Goal: Task Accomplishment & Management: Manage account settings

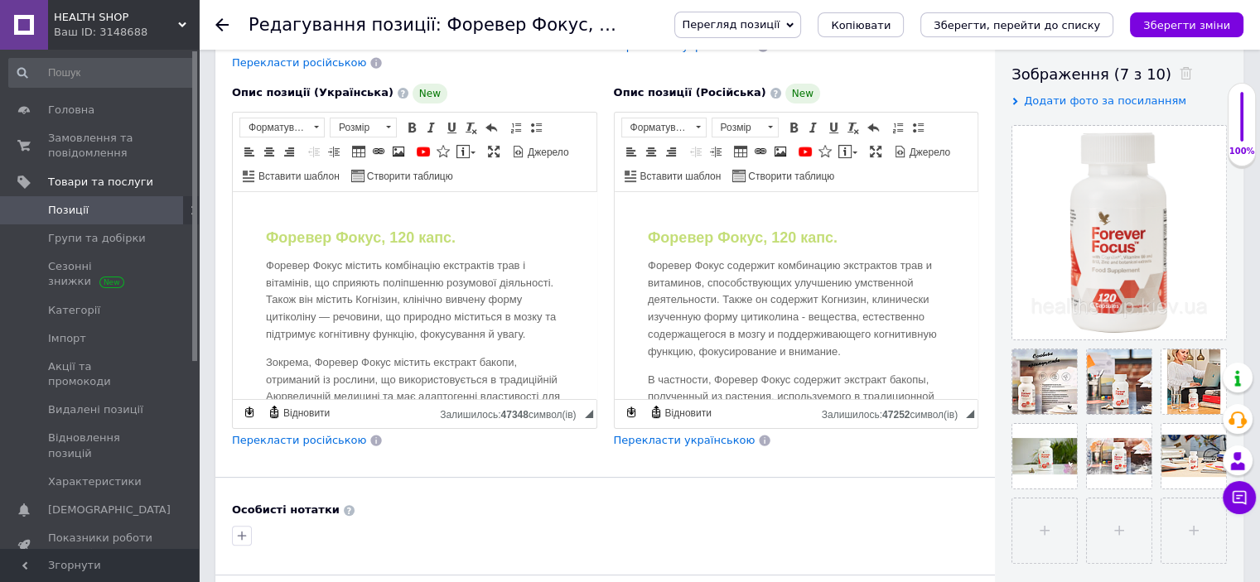
scroll to position [287, 0]
click at [224, 22] on icon at bounding box center [221, 24] width 13 height 13
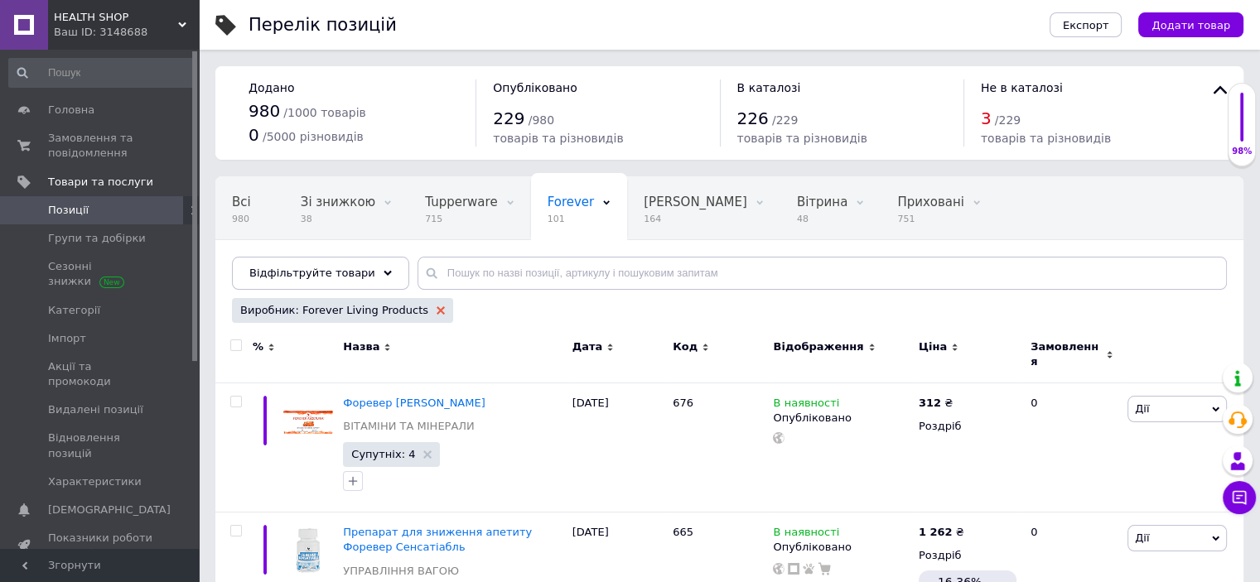
click at [436, 311] on use at bounding box center [440, 310] width 8 height 8
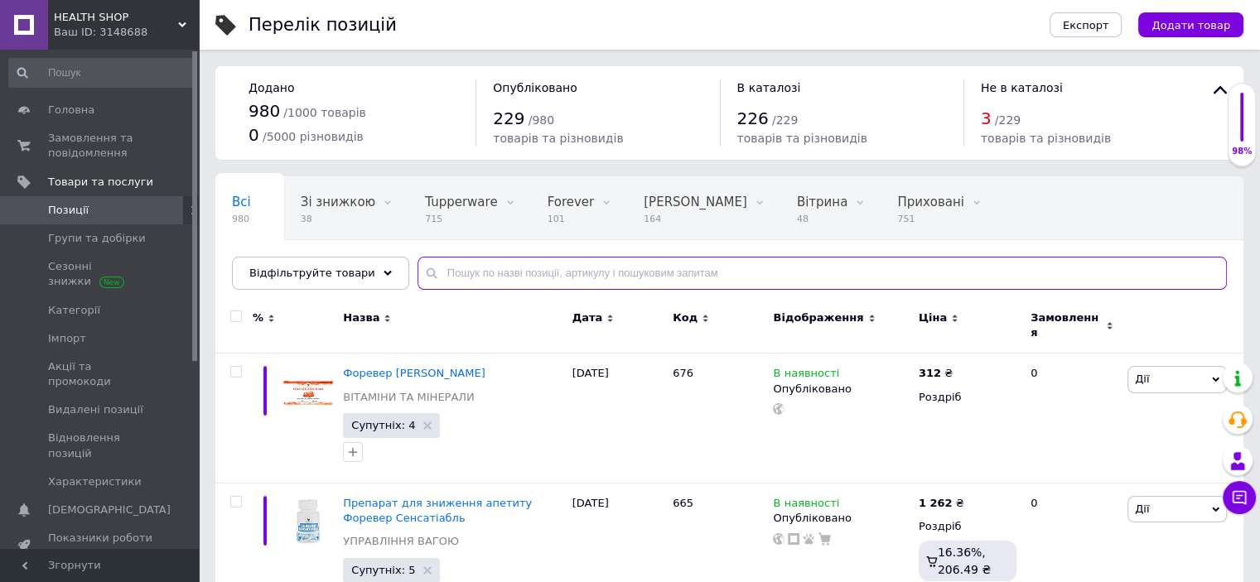
click at [510, 272] on input "text" at bounding box center [821, 273] width 809 height 33
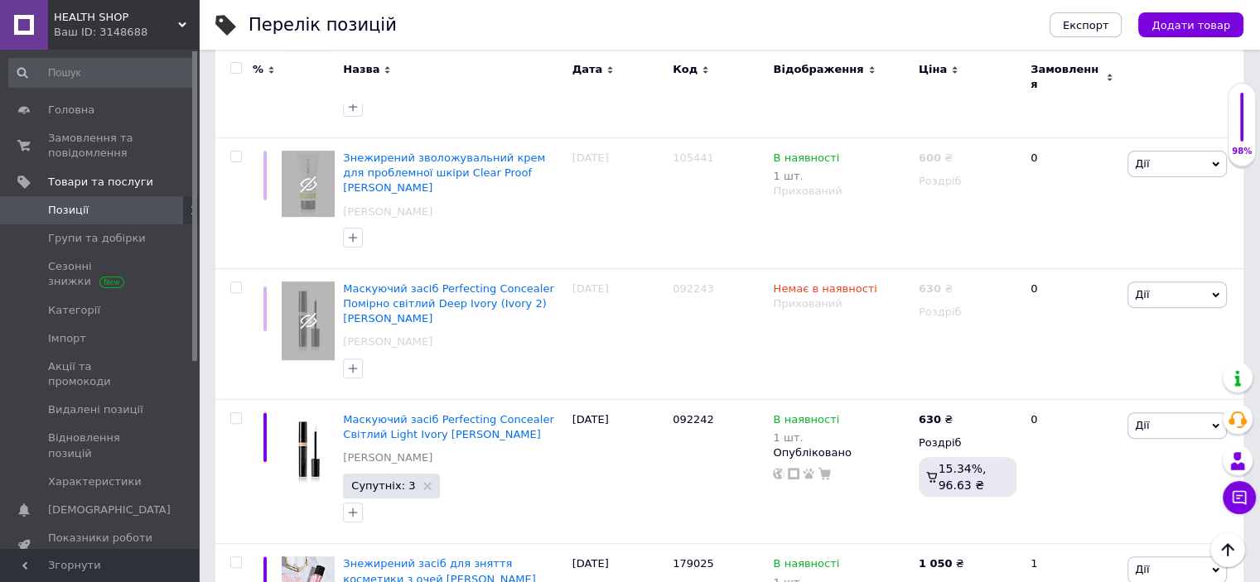
scroll to position [664, 0]
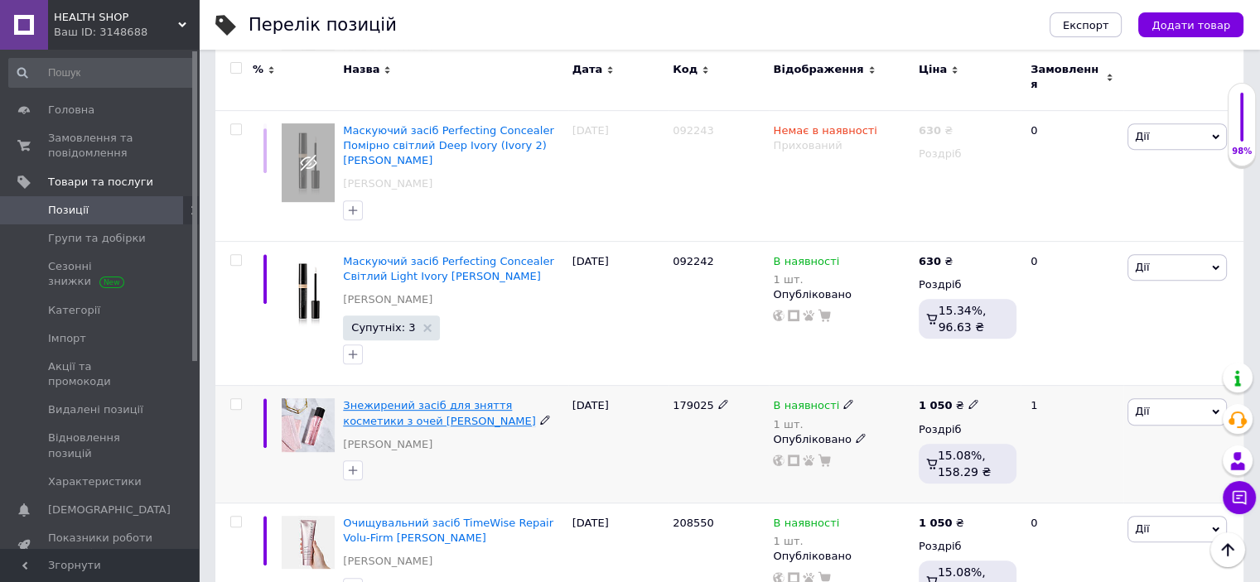
type input "средство"
click at [411, 399] on span "Знежирений засіб для зняття косметики з очей [PERSON_NAME]" at bounding box center [439, 412] width 192 height 27
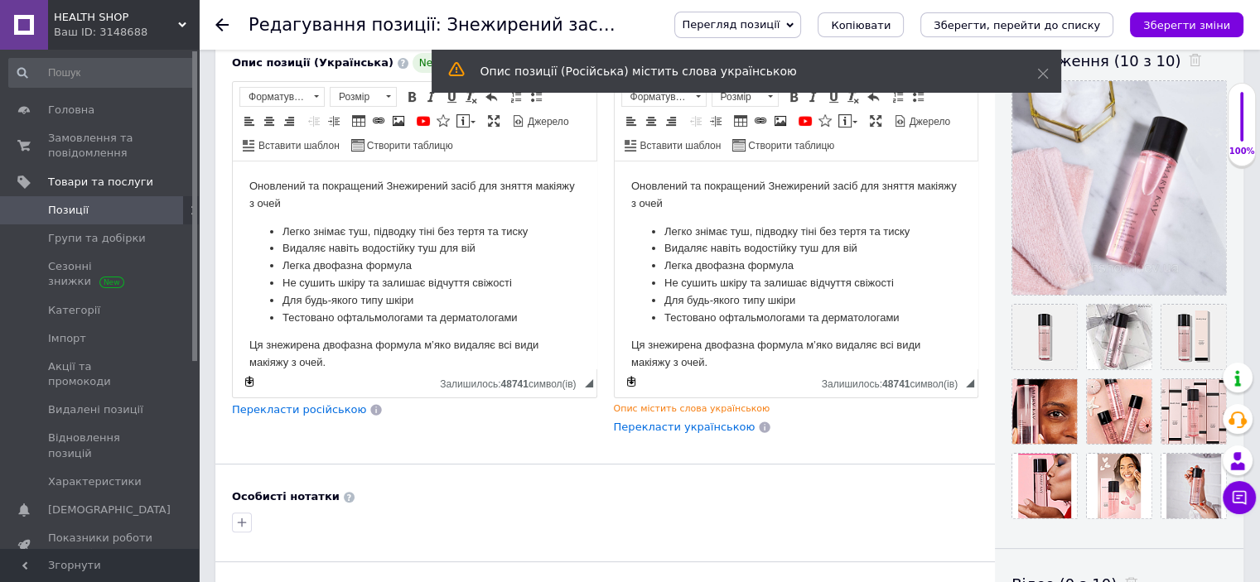
scroll to position [311, 0]
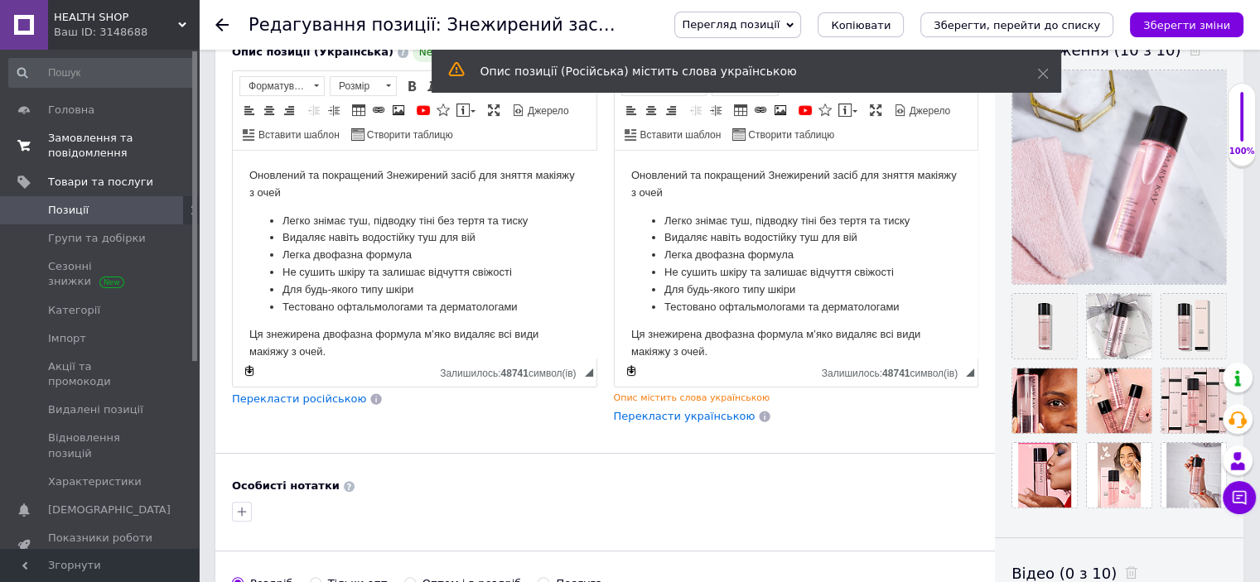
click at [83, 155] on span "Замовлення та повідомлення" at bounding box center [100, 146] width 105 height 30
